Goal: Task Accomplishment & Management: Use online tool/utility

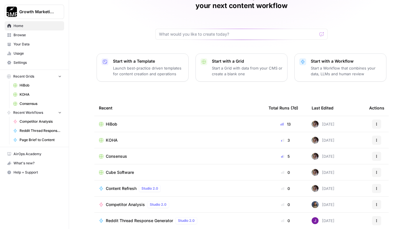
scroll to position [35, 0]
click at [112, 154] on span "Consensus" at bounding box center [116, 157] width 21 height 6
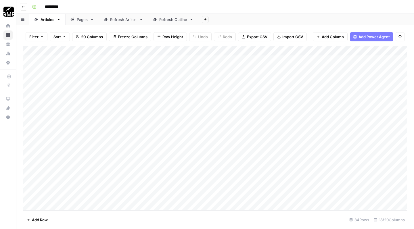
click at [125, 20] on div "Refresh Article" at bounding box center [123, 20] width 27 height 6
click at [170, 22] on div "Refresh Outline" at bounding box center [173, 20] width 28 height 6
click at [226, 69] on div "Add Column" at bounding box center [215, 65] width 384 height 39
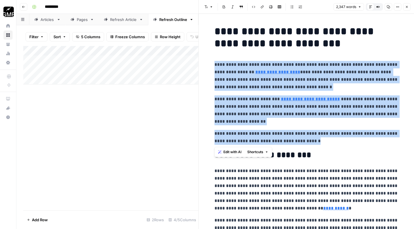
drag, startPoint x: 214, startPoint y: 64, endPoint x: 341, endPoint y: 142, distance: 148.6
click at [265, 153] on button "Shortcuts" at bounding box center [258, 151] width 26 height 7
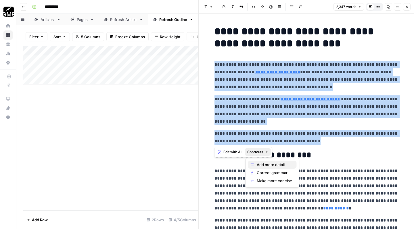
click at [268, 164] on span "Add more detail" at bounding box center [274, 165] width 35 height 6
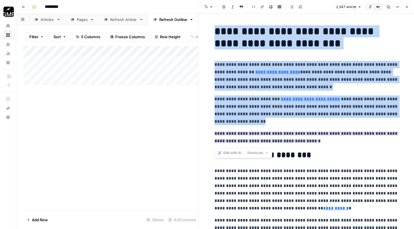
scroll to position [9, 0]
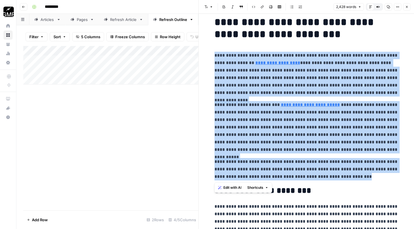
drag, startPoint x: 214, startPoint y: 56, endPoint x: 391, endPoint y: 177, distance: 213.9
copy div "**********"
click at [379, 174] on p "**********" at bounding box center [307, 169] width 184 height 22
